Goal: Information Seeking & Learning: Learn about a topic

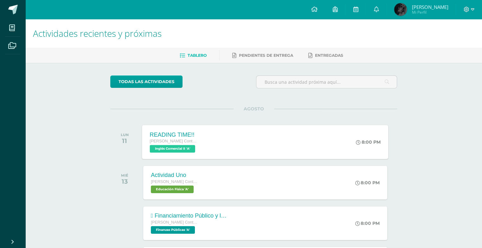
click at [317, 141] on div "READING TIME!! [PERSON_NAME] con Orientación en Computación Inglés Comercial II…" at bounding box center [265, 142] width 246 height 34
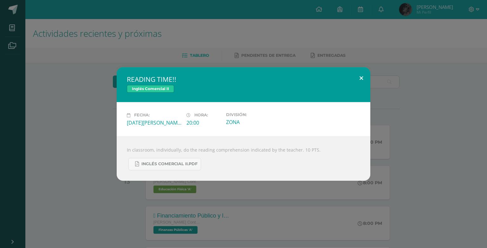
click at [364, 82] on button at bounding box center [361, 78] width 18 height 22
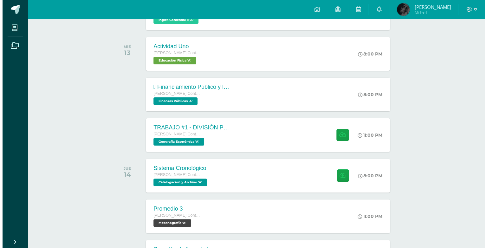
scroll to position [130, 0]
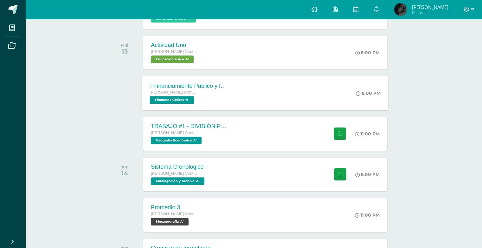
click at [231, 93] on div " Financiamiento Público y la Política Económica.  Tesorería Nacional. [PERSON…" at bounding box center [188, 93] width 92 height 34
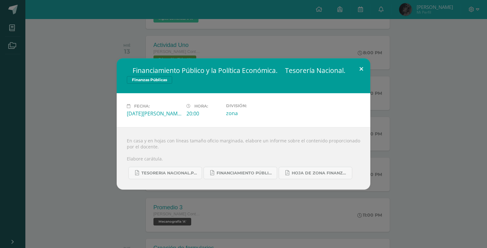
click at [358, 67] on button at bounding box center [361, 69] width 18 height 22
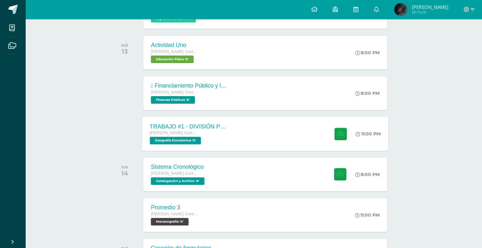
click at [306, 126] on div "TRABAJO #1 - DIVISIÓN POLÍTICA DEL MUNDO [PERSON_NAME] con Orientación en Compu…" at bounding box center [265, 134] width 246 height 34
